Goal: Information Seeking & Learning: Learn about a topic

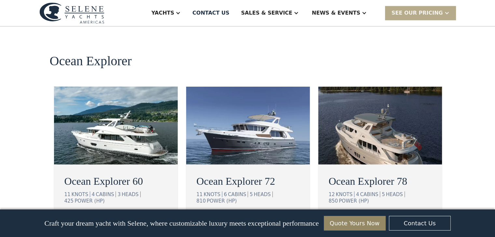
scroll to position [1179, 0]
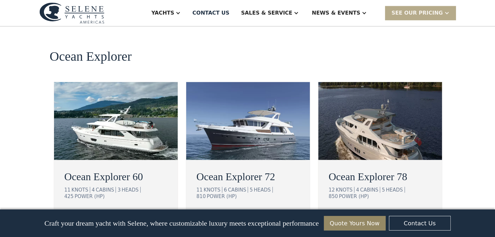
click at [111, 93] on img at bounding box center [116, 121] width 124 height 78
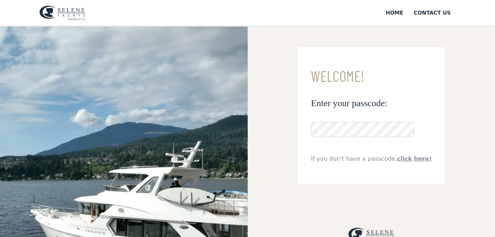
click at [217, 156] on img at bounding box center [123, 176] width 247 height 301
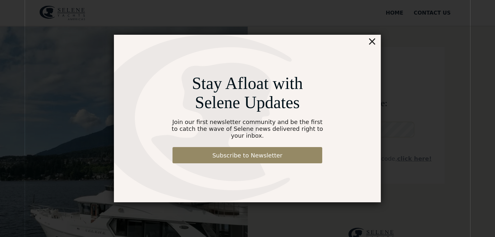
click at [372, 44] on div "×" at bounding box center [371, 41] width 9 height 13
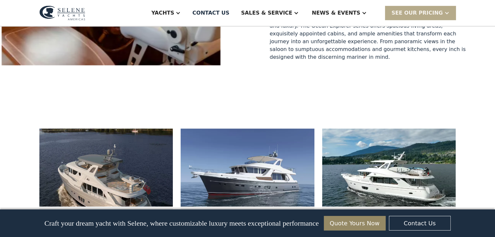
scroll to position [355, 0]
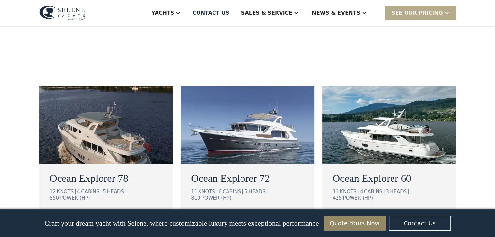
click at [371, 215] on div "view details" at bounding box center [358, 219] width 36 height 8
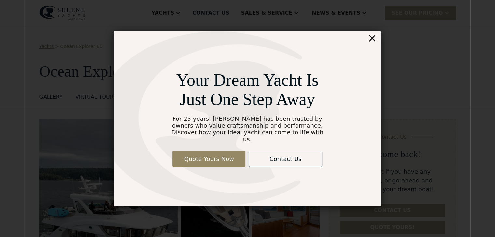
click at [371, 42] on div "×" at bounding box center [371, 38] width 9 height 13
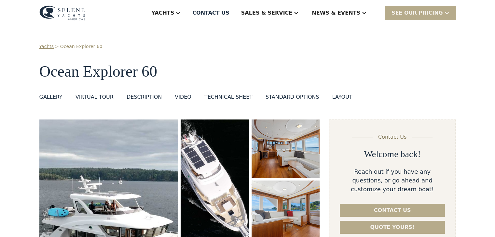
click at [51, 99] on div "GALLERY" at bounding box center [50, 97] width 23 height 8
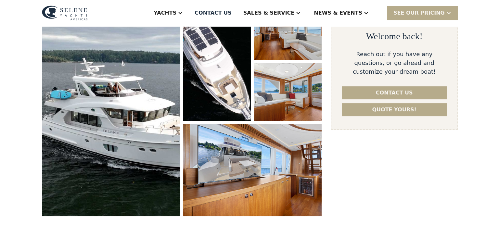
scroll to position [119, 0]
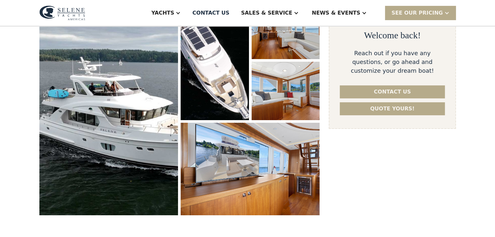
click at [112, 97] on img "open lightbox" at bounding box center [108, 108] width 139 height 215
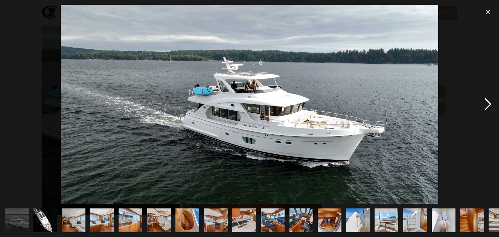
click at [488, 106] on div "next image" at bounding box center [488, 104] width 22 height 199
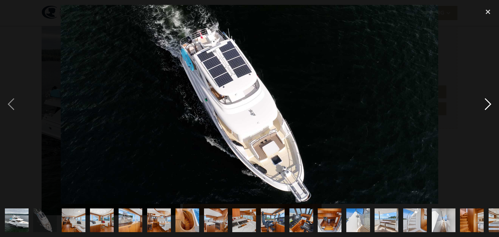
click at [488, 106] on div "next image" at bounding box center [488, 104] width 22 height 199
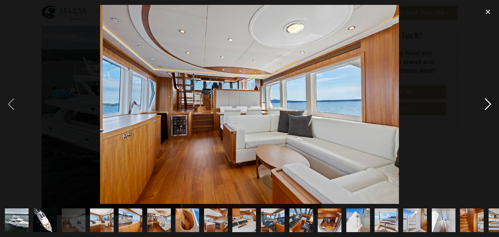
click at [488, 106] on div "next image" at bounding box center [488, 104] width 22 height 199
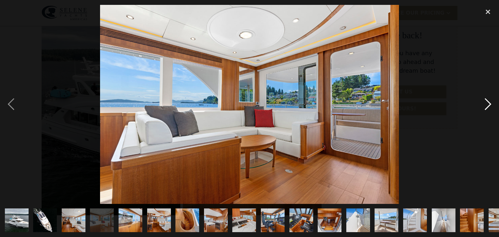
click at [488, 106] on div "next image" at bounding box center [488, 104] width 22 height 199
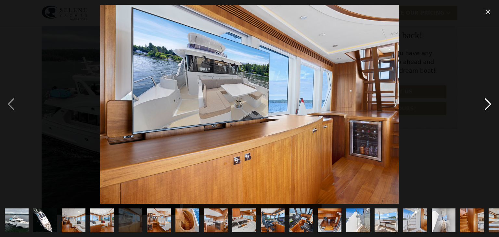
click at [488, 106] on div "next image" at bounding box center [488, 104] width 22 height 199
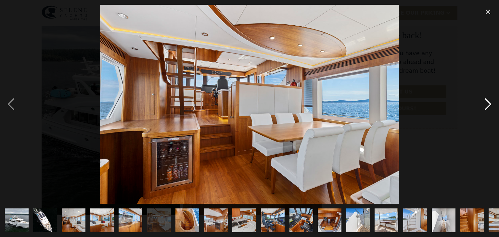
click at [488, 106] on div "next image" at bounding box center [488, 104] width 22 height 199
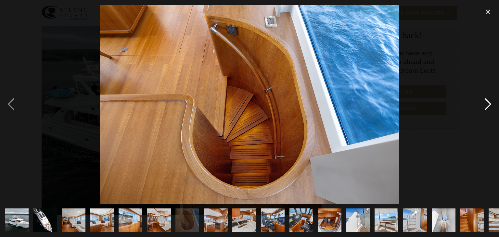
click at [488, 106] on div "next image" at bounding box center [488, 104] width 22 height 199
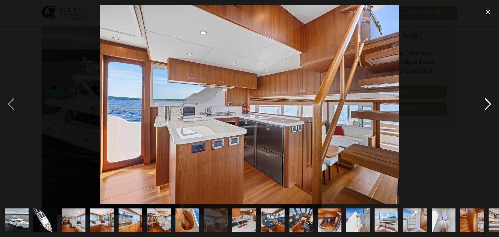
click at [488, 106] on div "next image" at bounding box center [488, 104] width 22 height 199
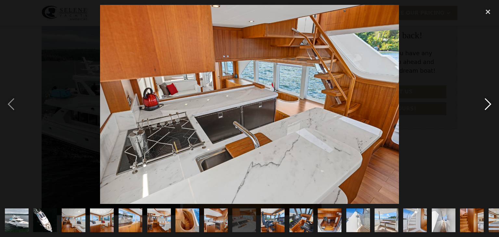
click at [488, 106] on div "next image" at bounding box center [488, 104] width 22 height 199
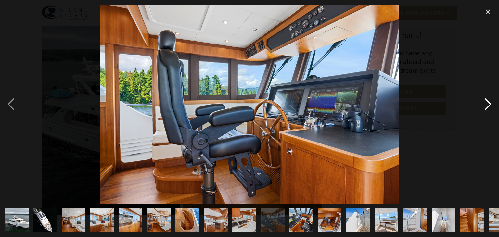
click at [488, 106] on div "next image" at bounding box center [488, 104] width 22 height 199
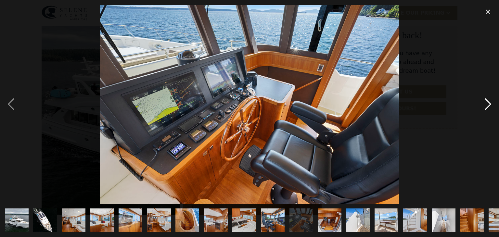
click at [488, 106] on div "next image" at bounding box center [488, 104] width 22 height 199
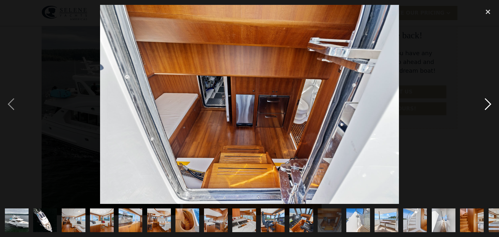
click at [488, 106] on div "next image" at bounding box center [488, 104] width 22 height 199
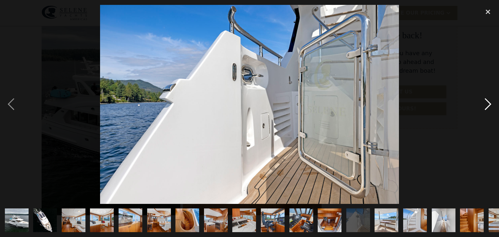
click at [488, 106] on div "next image" at bounding box center [488, 104] width 22 height 199
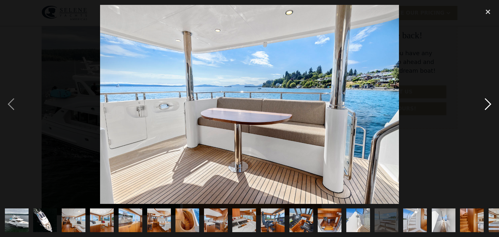
click at [488, 106] on div "next image" at bounding box center [488, 104] width 22 height 199
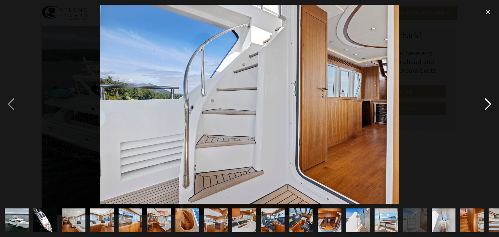
click at [488, 106] on div "next image" at bounding box center [488, 104] width 22 height 199
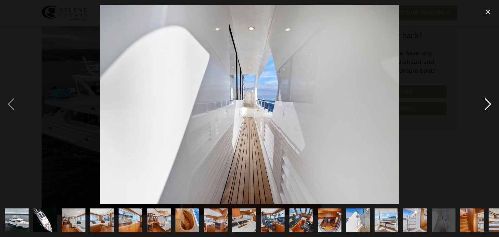
click at [488, 106] on div "next image" at bounding box center [488, 104] width 22 height 199
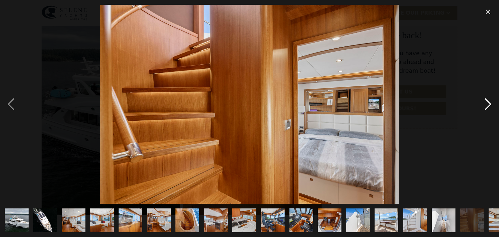
click at [488, 106] on div "next image" at bounding box center [488, 104] width 22 height 199
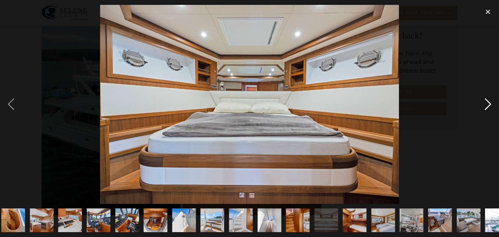
scroll to position [0, 217]
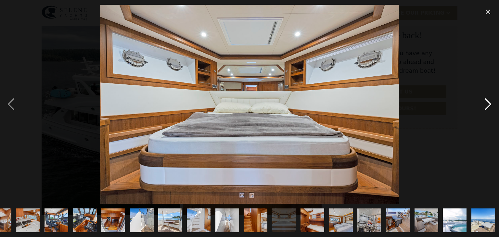
click at [488, 106] on div "next image" at bounding box center [488, 104] width 22 height 199
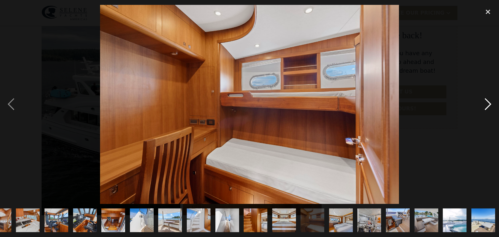
click at [488, 106] on div "next image" at bounding box center [488, 104] width 22 height 199
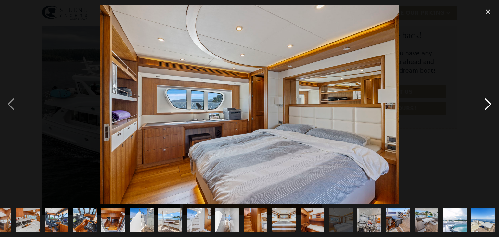
click at [488, 106] on div "next image" at bounding box center [488, 104] width 22 height 199
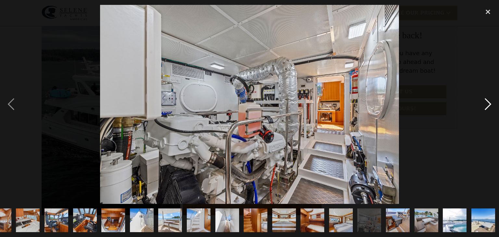
click at [488, 106] on div "next image" at bounding box center [488, 104] width 22 height 199
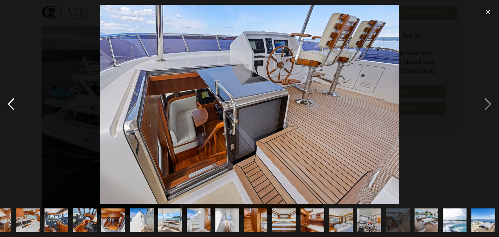
click at [10, 102] on div "previous image" at bounding box center [11, 104] width 22 height 199
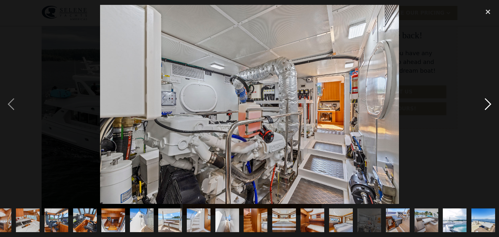
click at [489, 106] on div "next image" at bounding box center [488, 104] width 22 height 199
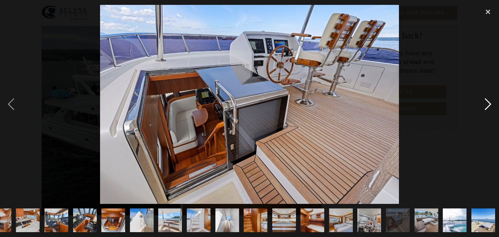
click at [489, 106] on div "next image" at bounding box center [488, 104] width 22 height 199
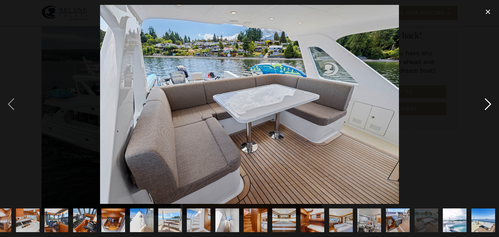
click at [489, 106] on div "next image" at bounding box center [488, 104] width 22 height 199
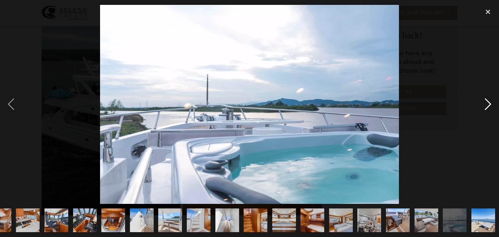
click at [489, 106] on div "next image" at bounding box center [488, 104] width 22 height 199
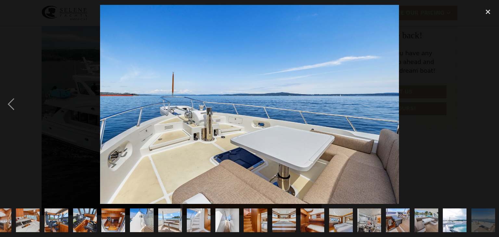
click at [489, 106] on div "next image" at bounding box center [488, 104] width 22 height 199
